Goal: Transaction & Acquisition: Purchase product/service

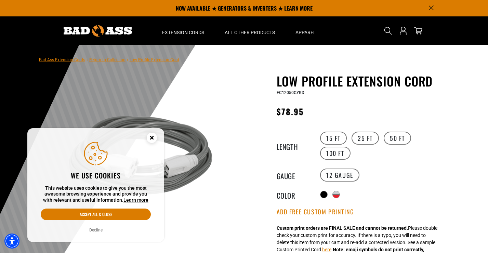
click at [153, 138] on icon "Cookie Consent" at bounding box center [151, 137] width 2 height 2
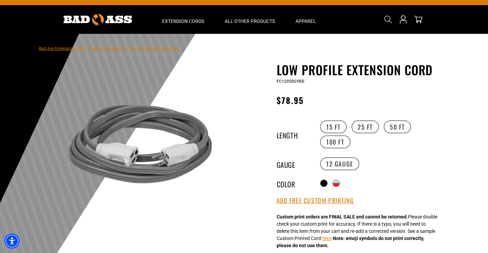
scroll to position [13, 0]
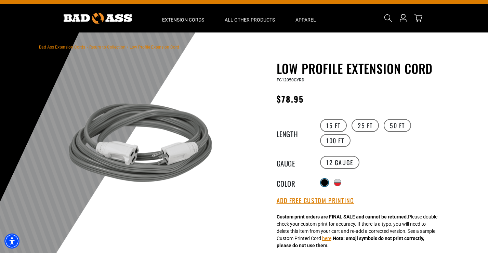
click at [323, 184] on div at bounding box center [324, 182] width 7 height 7
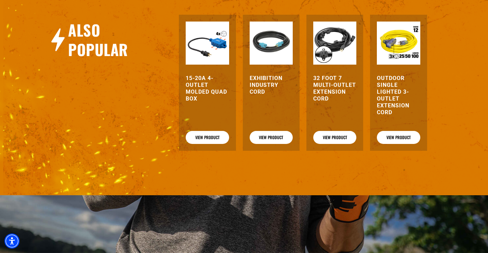
scroll to position [914, 0]
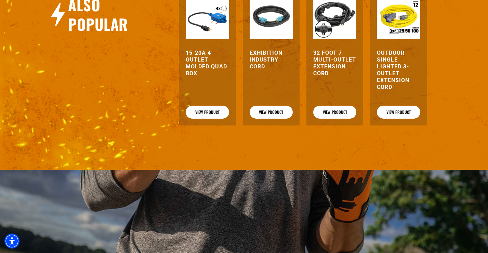
click at [275, 18] on img at bounding box center [271, 17] width 43 height 43
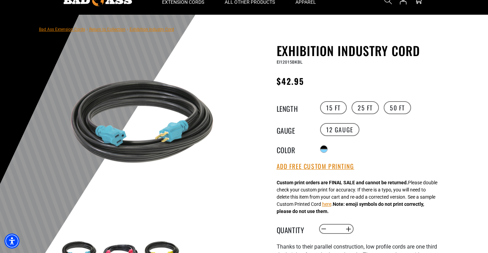
scroll to position [31, 0]
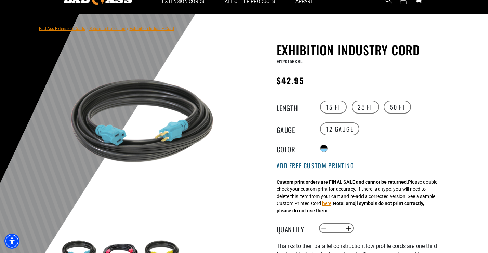
click at [309, 168] on button "Add Free Custom Printing" at bounding box center [316, 166] width 78 height 8
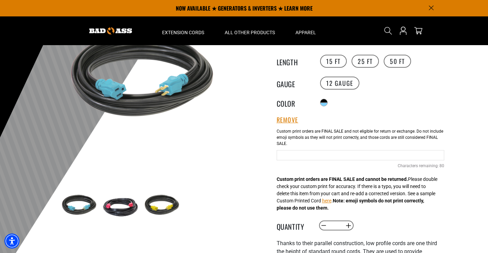
scroll to position [51, 0]
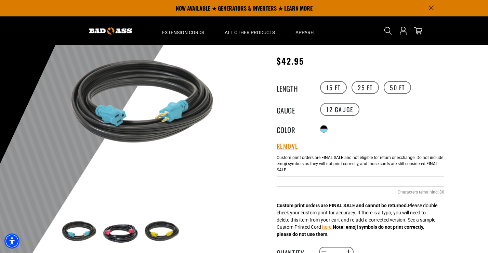
click at [288, 179] on input "Text field" at bounding box center [361, 181] width 168 height 10
type input "**********"
click at [266, 199] on div "Exhibition Industry Cord Exhibition Industry Cord EI12015BKBL Regular price $42…" at bounding box center [346, 227] width 195 height 409
click at [398, 88] on label "50 FT" at bounding box center [397, 87] width 27 height 13
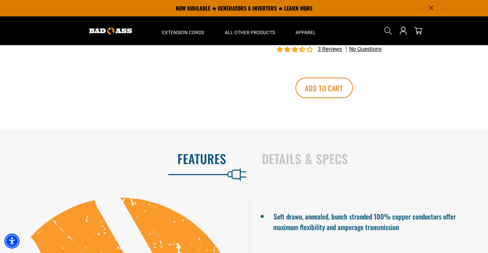
scroll to position [254, 0]
